Goal: Task Accomplishment & Management: Complete application form

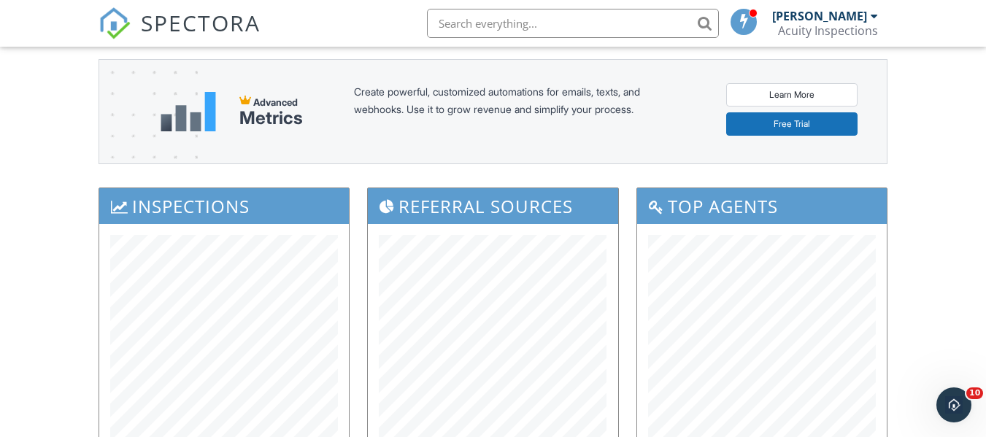
scroll to position [50, 0]
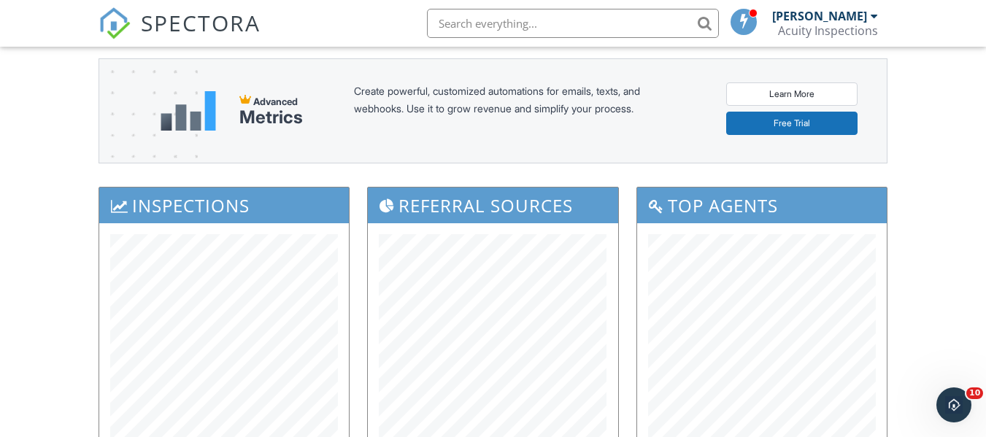
click at [112, 28] on img at bounding box center [114, 23] width 32 height 32
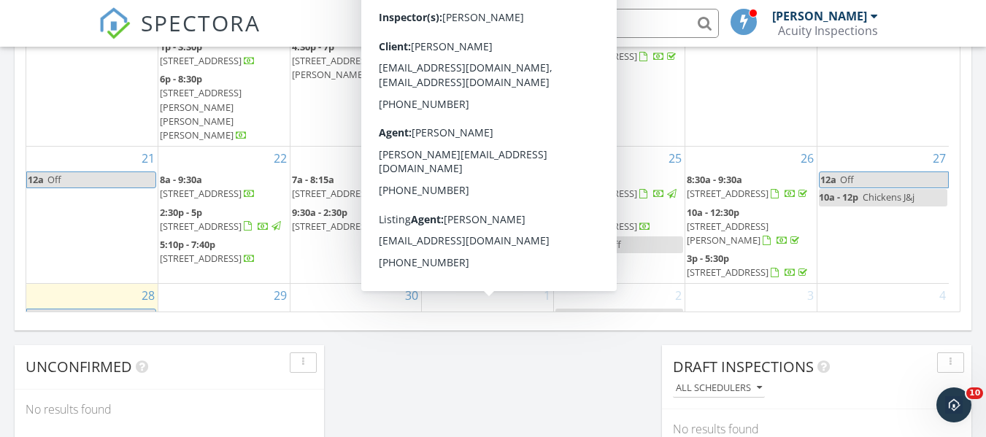
scroll to position [68, 0]
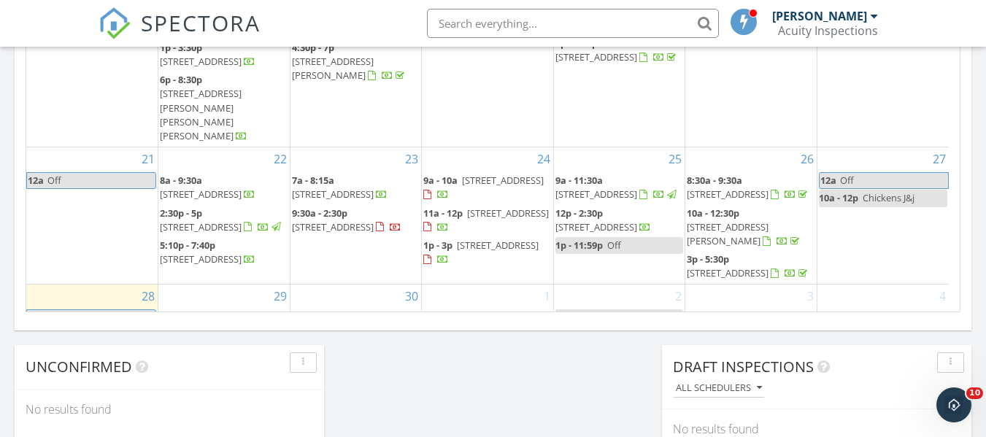
click at [486, 344] on span "Noah bodey" at bounding box center [494, 350] width 74 height 13
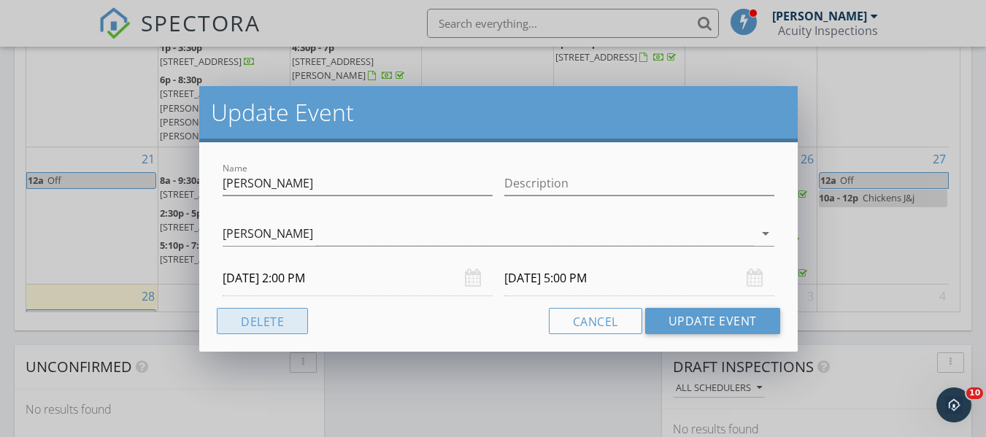
click at [280, 317] on button "Delete" at bounding box center [262, 321] width 91 height 26
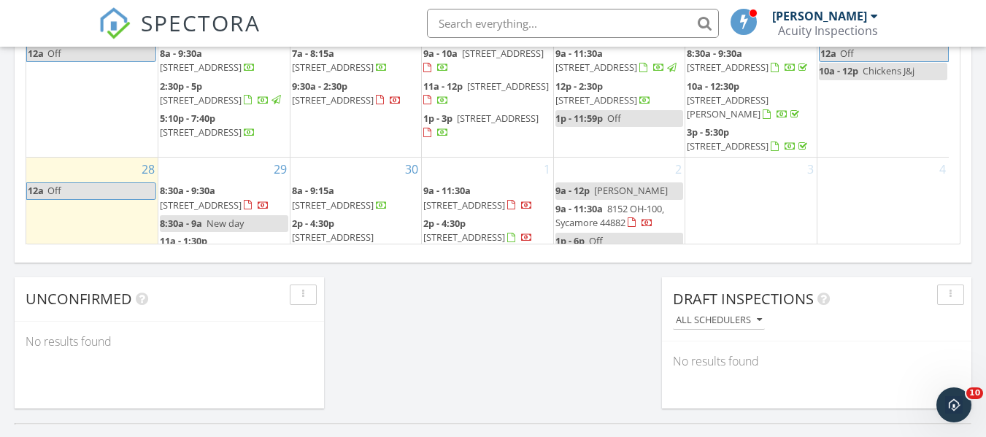
scroll to position [128, 0]
click at [618, 183] on span "Rachel hepperly" at bounding box center [631, 189] width 74 height 13
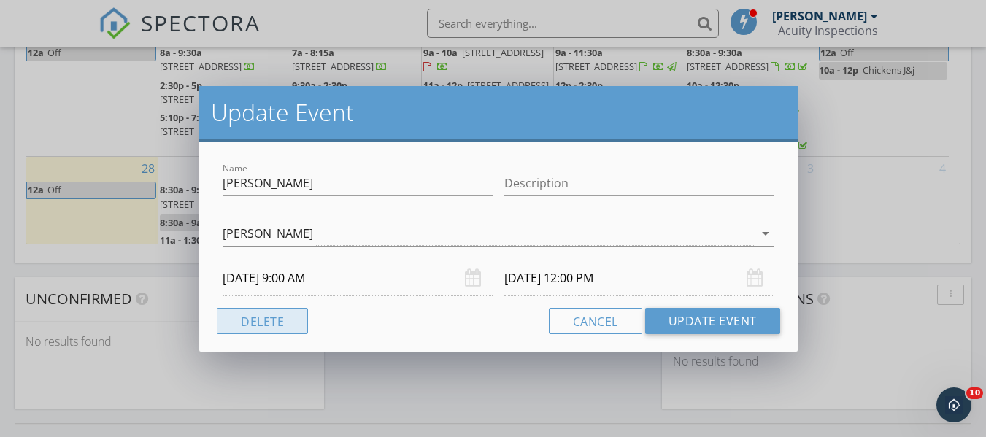
click at [303, 324] on button "Delete" at bounding box center [262, 321] width 91 height 26
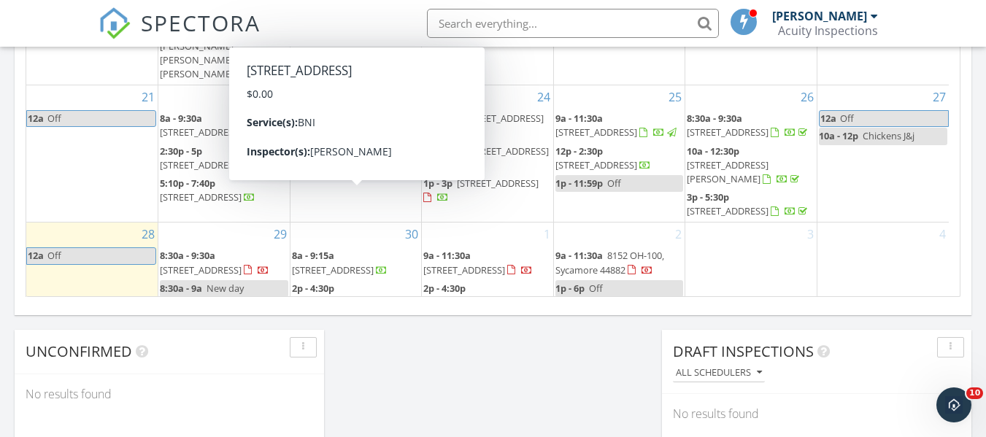
scroll to position [115, 0]
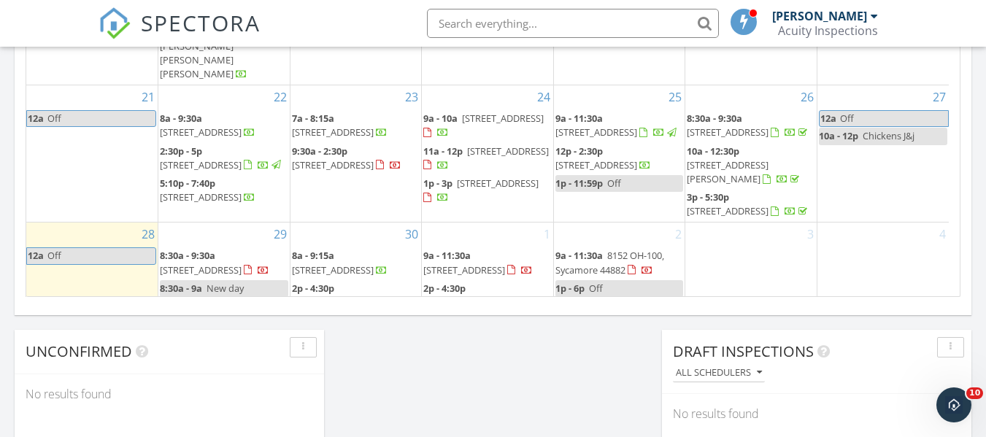
click at [129, 248] on div "28 12a Off" at bounding box center [91, 300] width 131 height 154
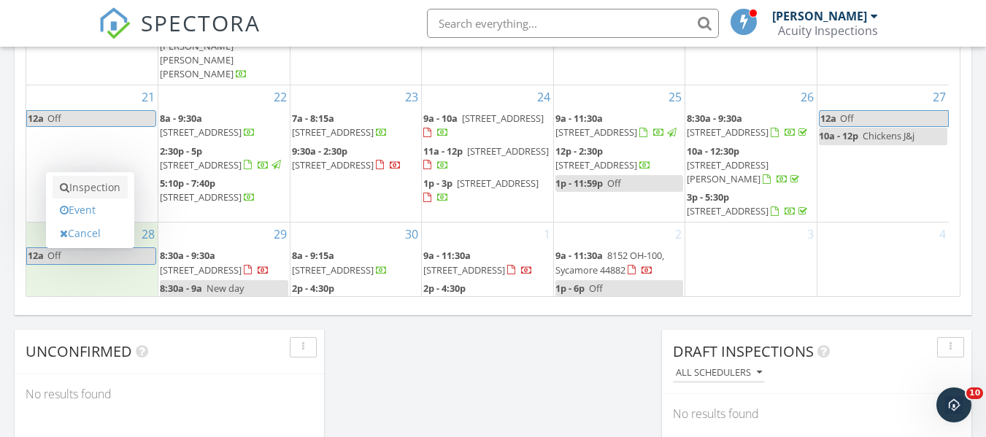
click at [108, 191] on link "Inspection" at bounding box center [90, 187] width 75 height 23
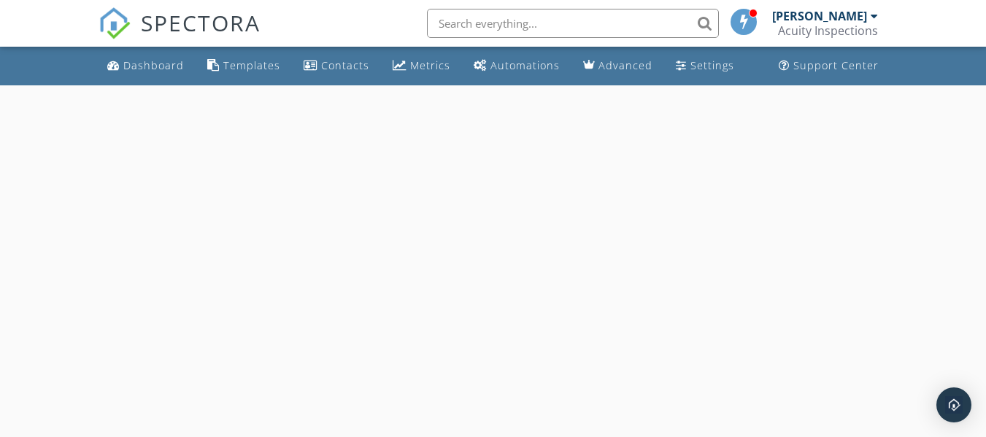
select select "8"
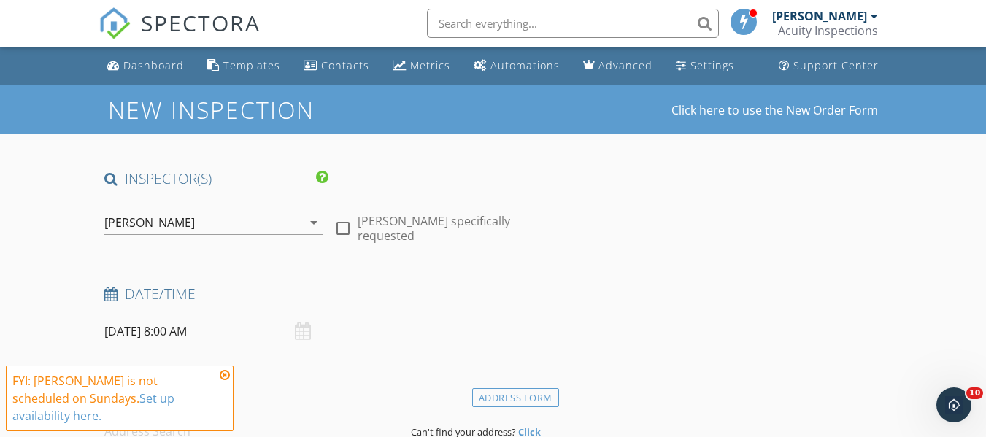
click at [228, 331] on input "09/28/2025 8:00 AM" at bounding box center [213, 332] width 218 height 36
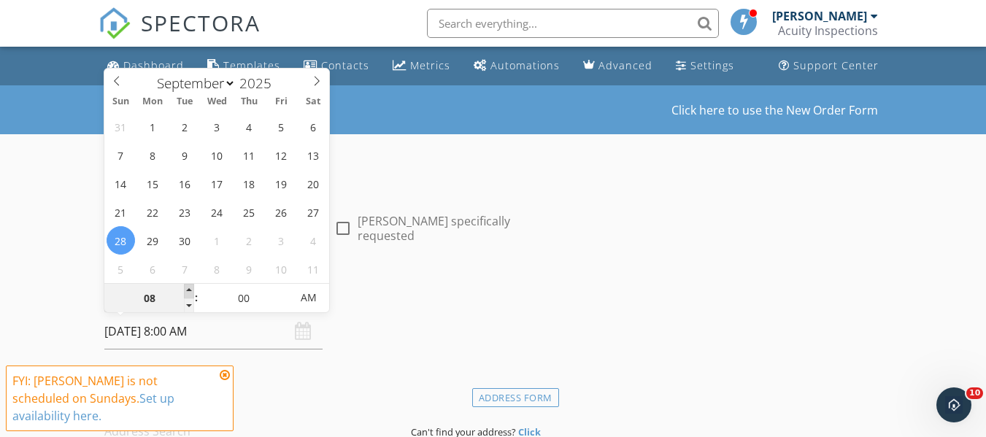
type input "09"
type input "09/28/2025 9:00 AM"
click at [191, 292] on span at bounding box center [189, 291] width 10 height 15
type input "10"
type input "09/28/2025 10:00 AM"
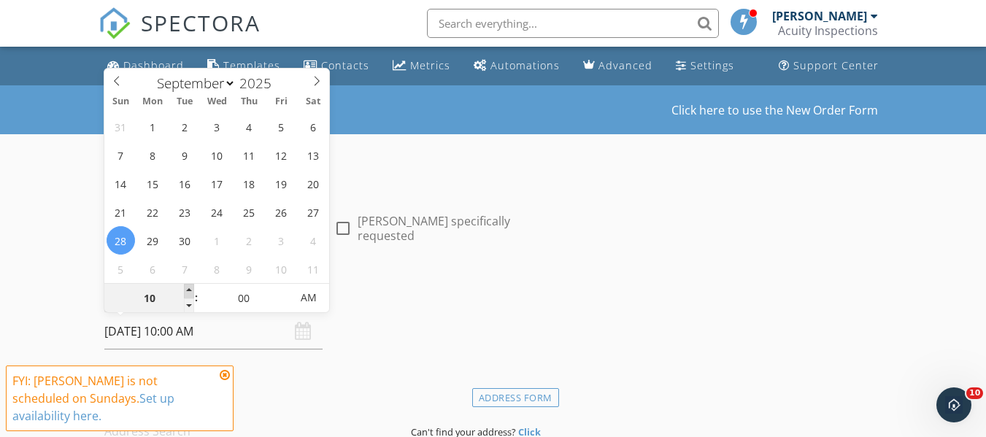
click at [191, 292] on span at bounding box center [189, 291] width 10 height 15
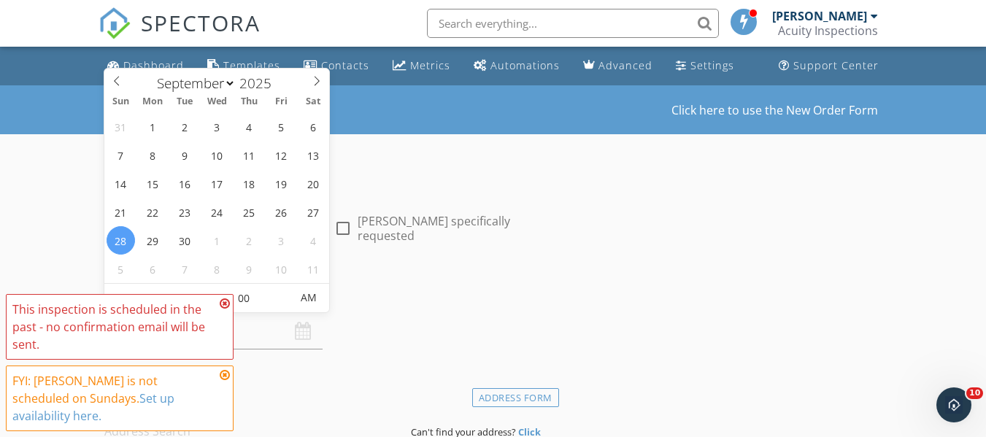
click at [222, 381] on icon at bounding box center [225, 375] width 10 height 12
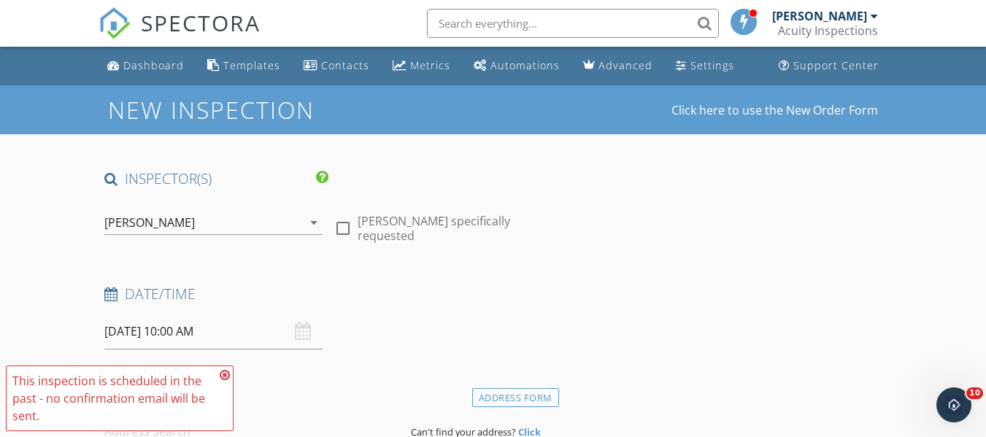
click at [227, 322] on input "09/28/2025 10:00 AM" at bounding box center [213, 332] width 218 height 36
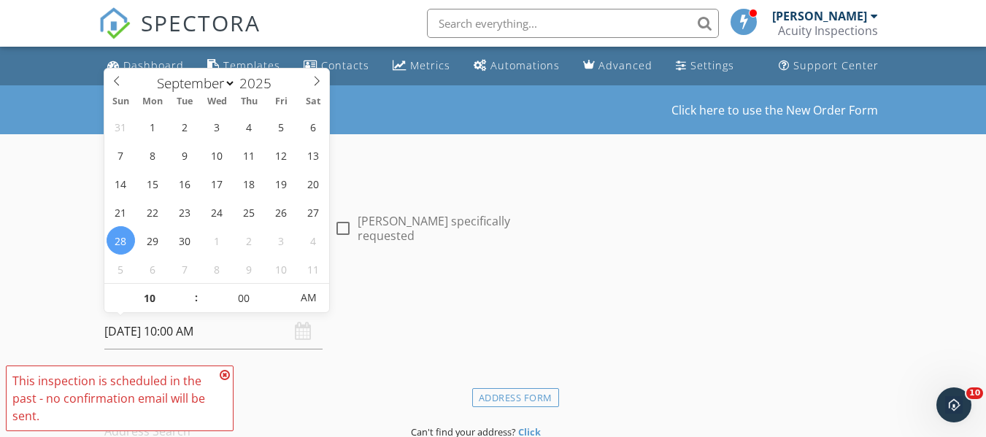
click at [225, 375] on icon at bounding box center [225, 375] width 10 height 12
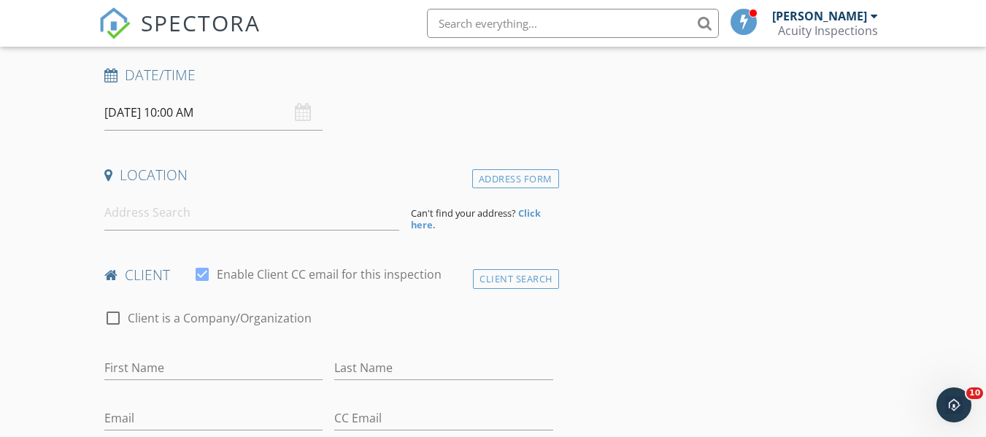
scroll to position [223, 0]
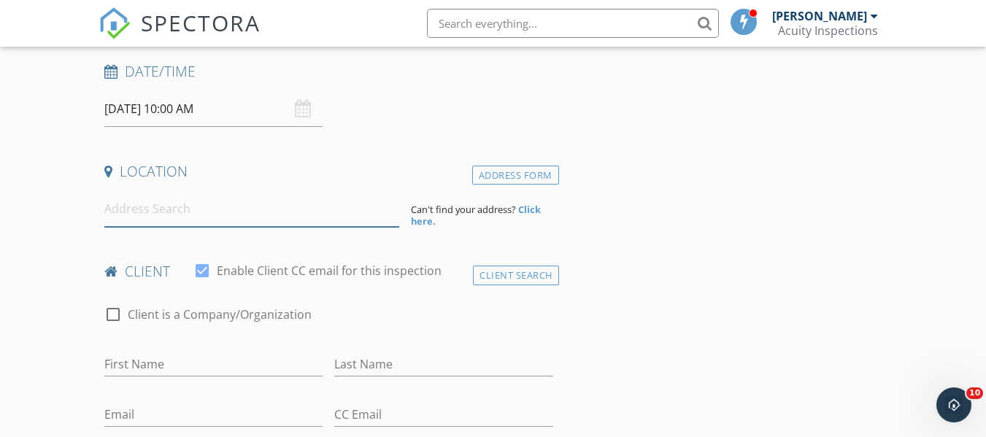
click at [165, 225] on input at bounding box center [251, 209] width 295 height 36
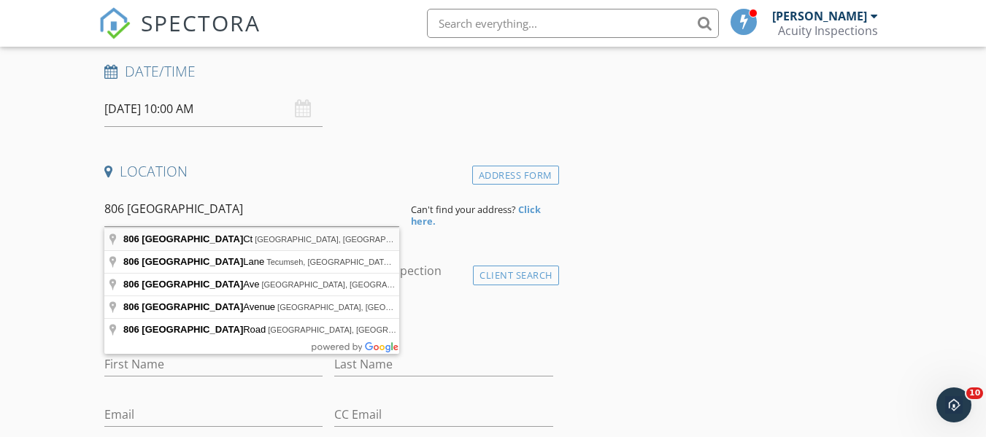
type input "806 Woodstock Ct, Findlay, OH, USA"
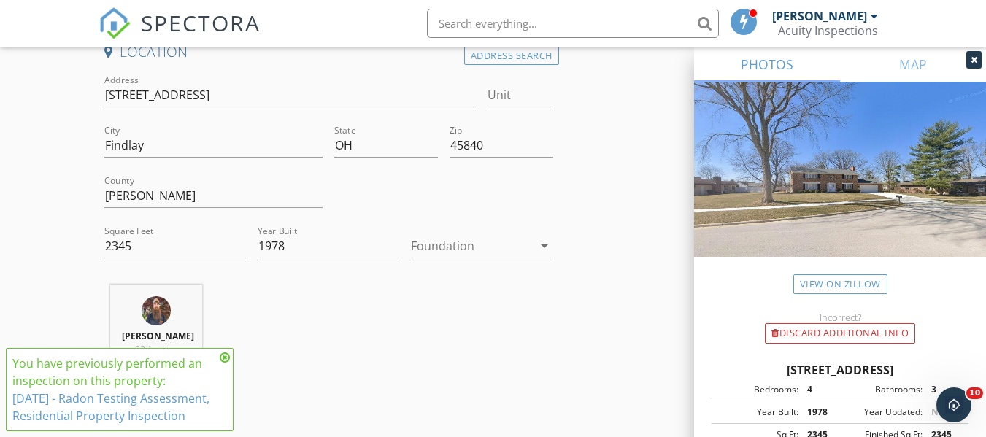
scroll to position [343, 0]
click at [223, 352] on icon at bounding box center [225, 358] width 10 height 12
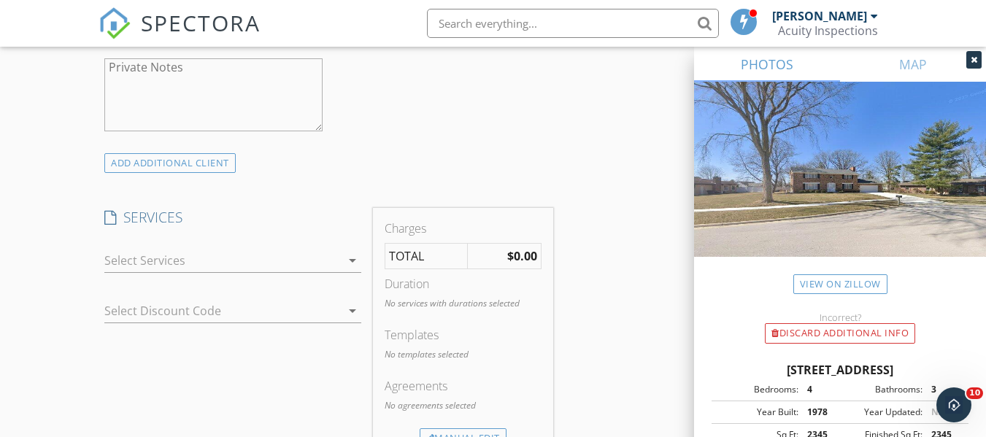
scroll to position [1037, 0]
click at [199, 270] on div at bounding box center [222, 259] width 236 height 23
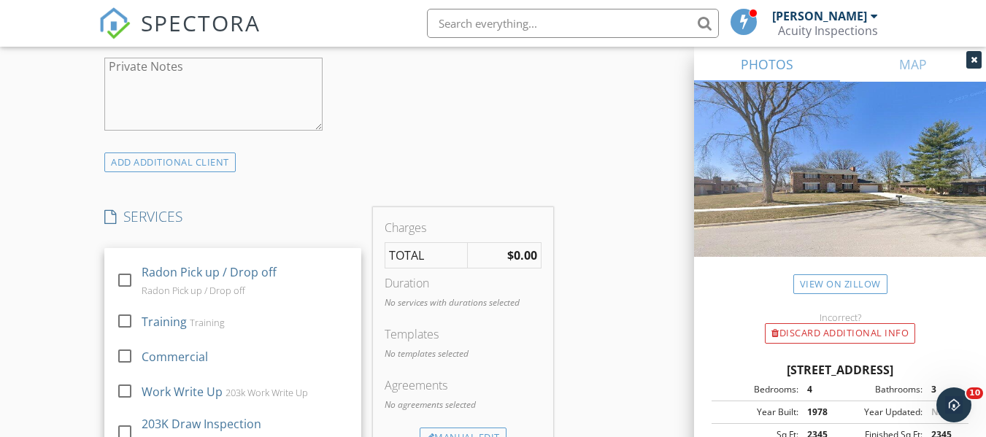
scroll to position [573, 0]
click at [191, 297] on div "Radon Pick up / Drop off" at bounding box center [194, 291] width 104 height 12
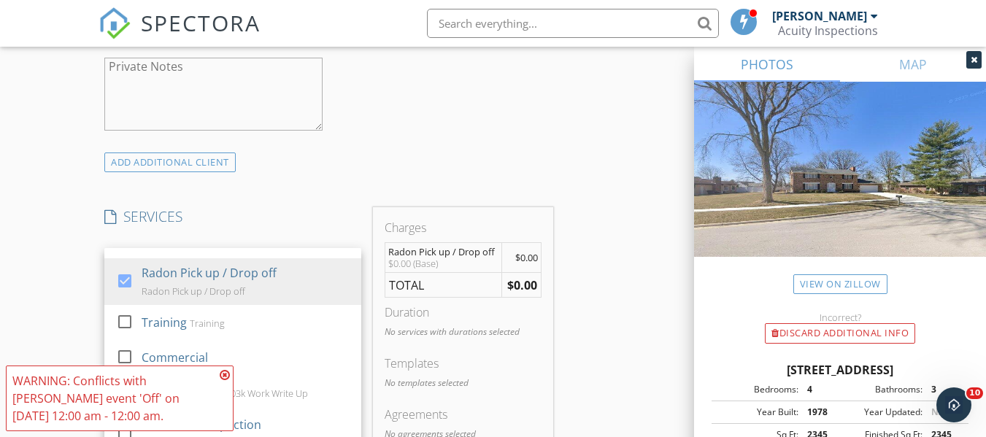
click at [223, 376] on icon at bounding box center [225, 375] width 10 height 12
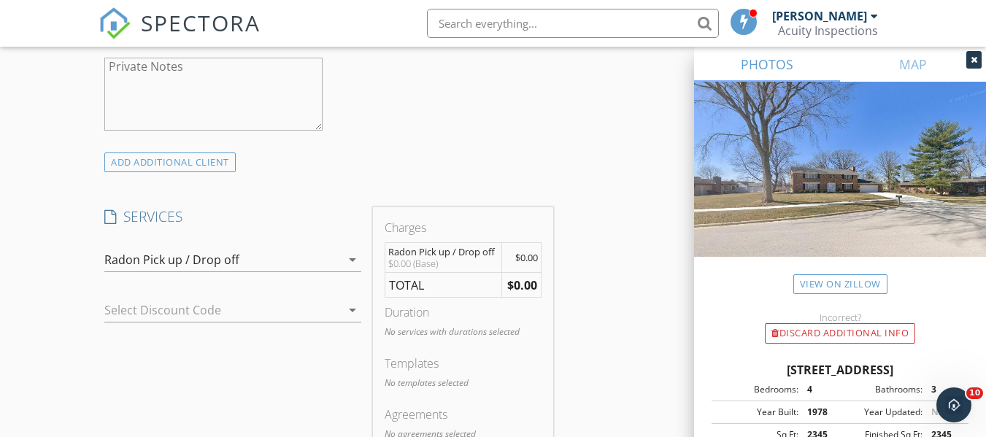
click at [23, 344] on div "New Inspection Click here to use the New Order Form INSPECTOR(S) check_box Ryan…" at bounding box center [493, 343] width 986 height 2591
click at [619, 317] on div "INSPECTOR(S) check_box Ryan Fennell PRIMARY Ryan Fennell arrow_drop_down check_…" at bounding box center [492, 368] width 789 height 2472
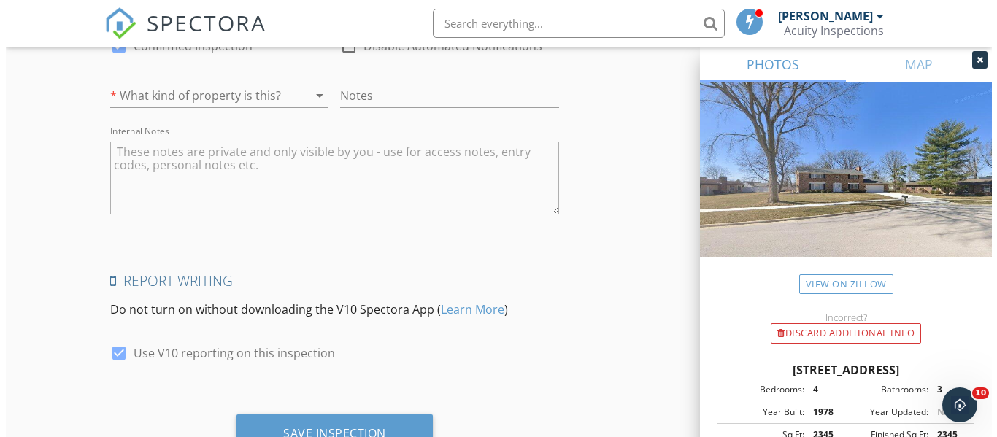
scroll to position [2177, 0]
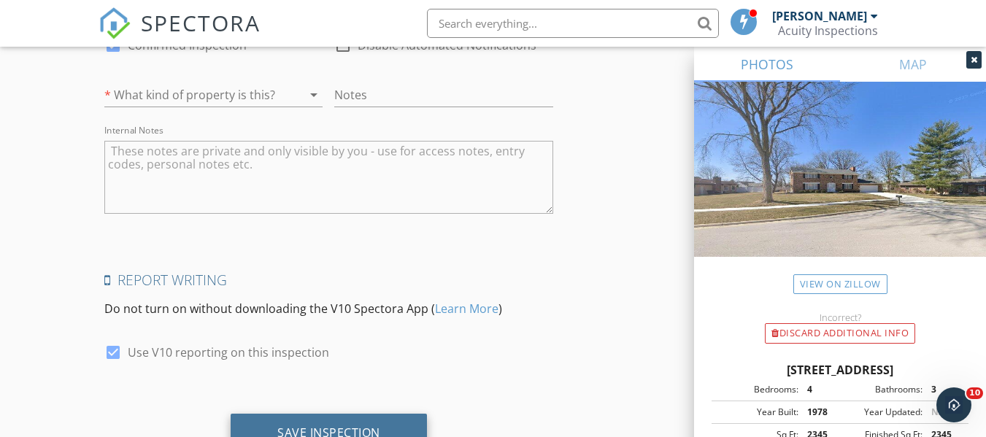
click at [269, 423] on div "Save Inspection" at bounding box center [329, 433] width 196 height 39
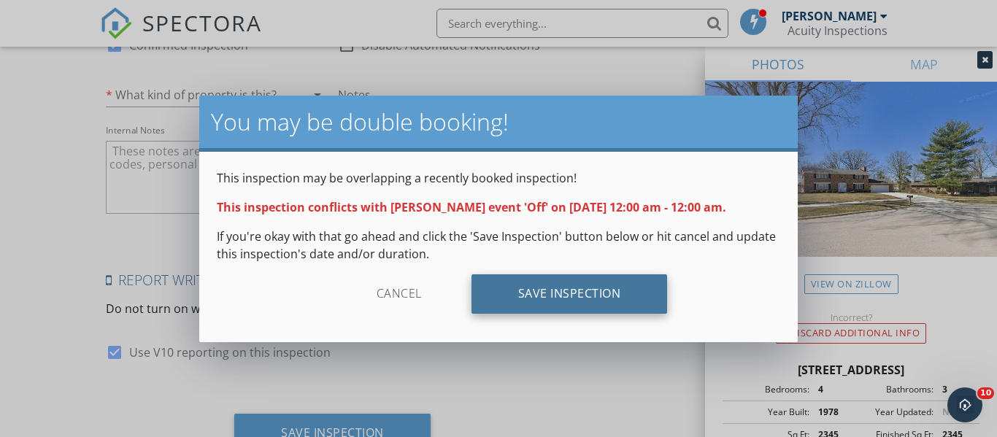
click at [520, 304] on div "Save Inspection" at bounding box center [569, 293] width 196 height 39
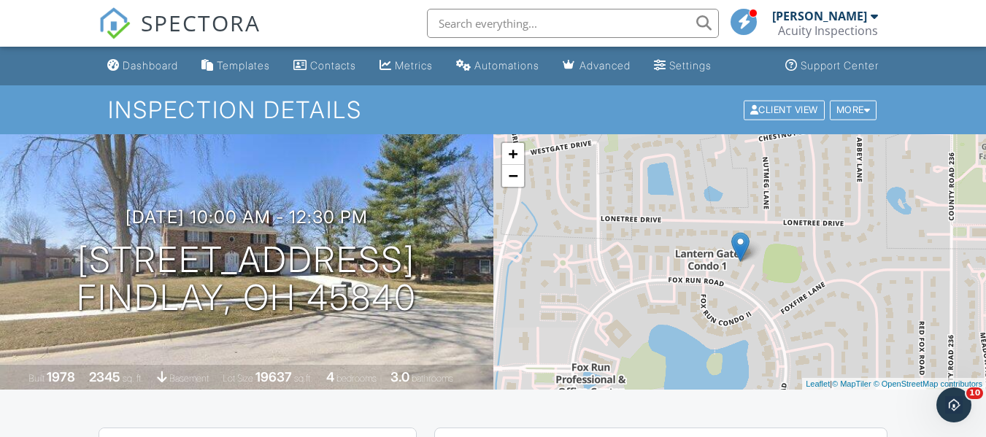
click at [115, 17] on img at bounding box center [114, 23] width 32 height 32
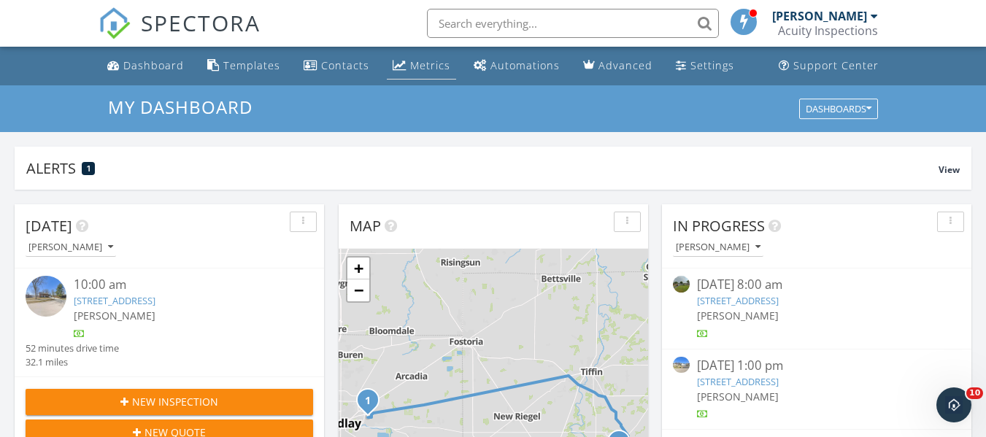
click at [401, 72] on link "Metrics" at bounding box center [421, 66] width 69 height 27
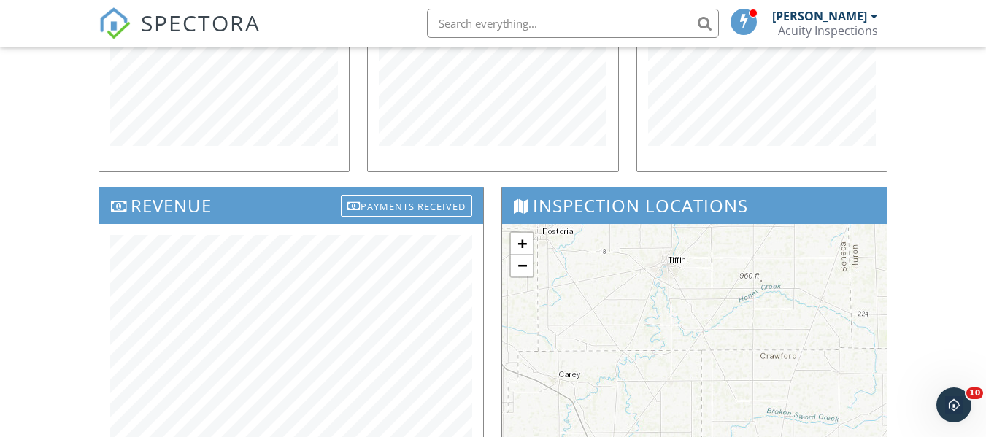
scroll to position [358, 0]
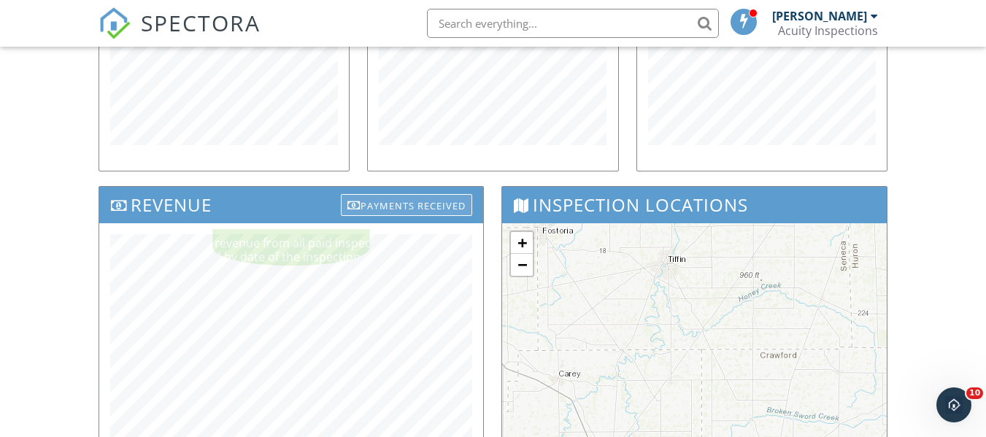
click at [349, 210] on div at bounding box center [353, 205] width 13 height 12
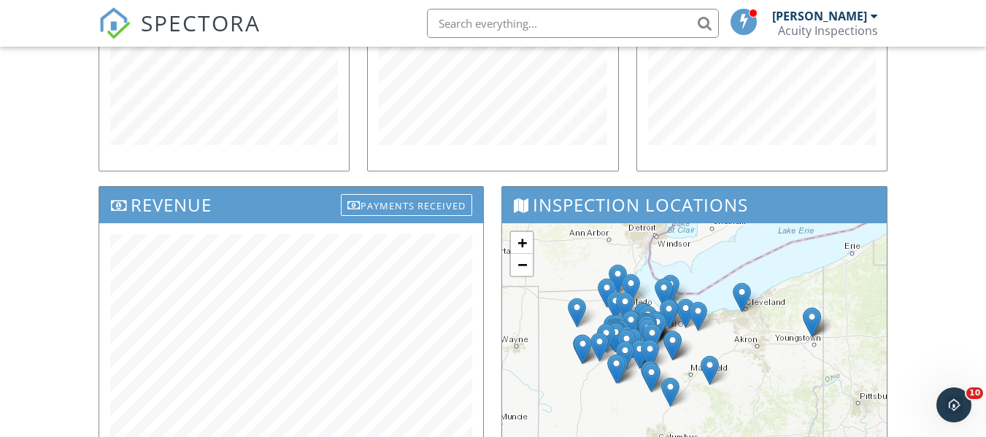
click at [494, 337] on div "Inspection Locations + − Leaflet | Tiles © Esri" at bounding box center [693, 339] width 403 height 307
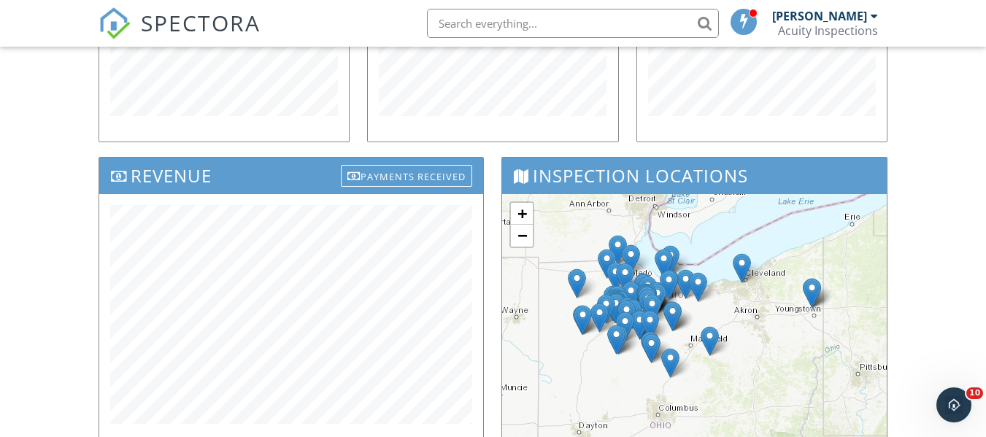
scroll to position [387, 0]
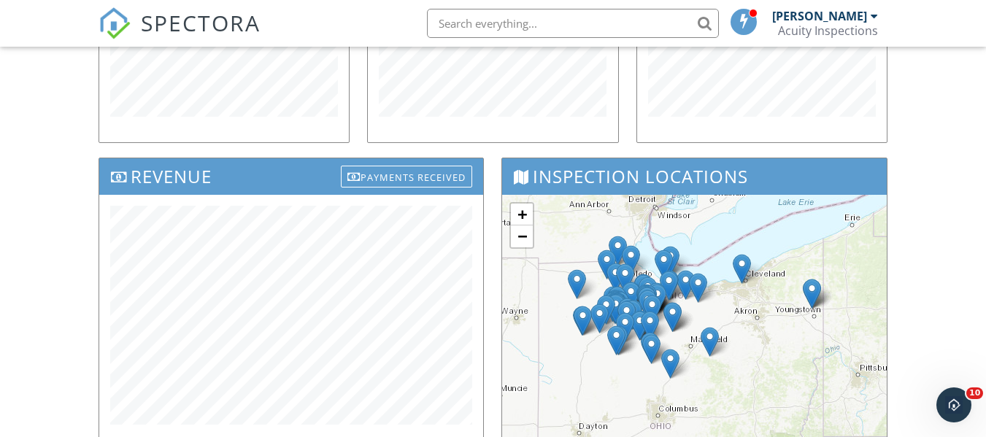
click at [921, 150] on div "Dashboard Templates Contacts Metrics Automations Advanced Settings Support Cent…" at bounding box center [493, 197] width 986 height 1075
